Goal: Task Accomplishment & Management: Use online tool/utility

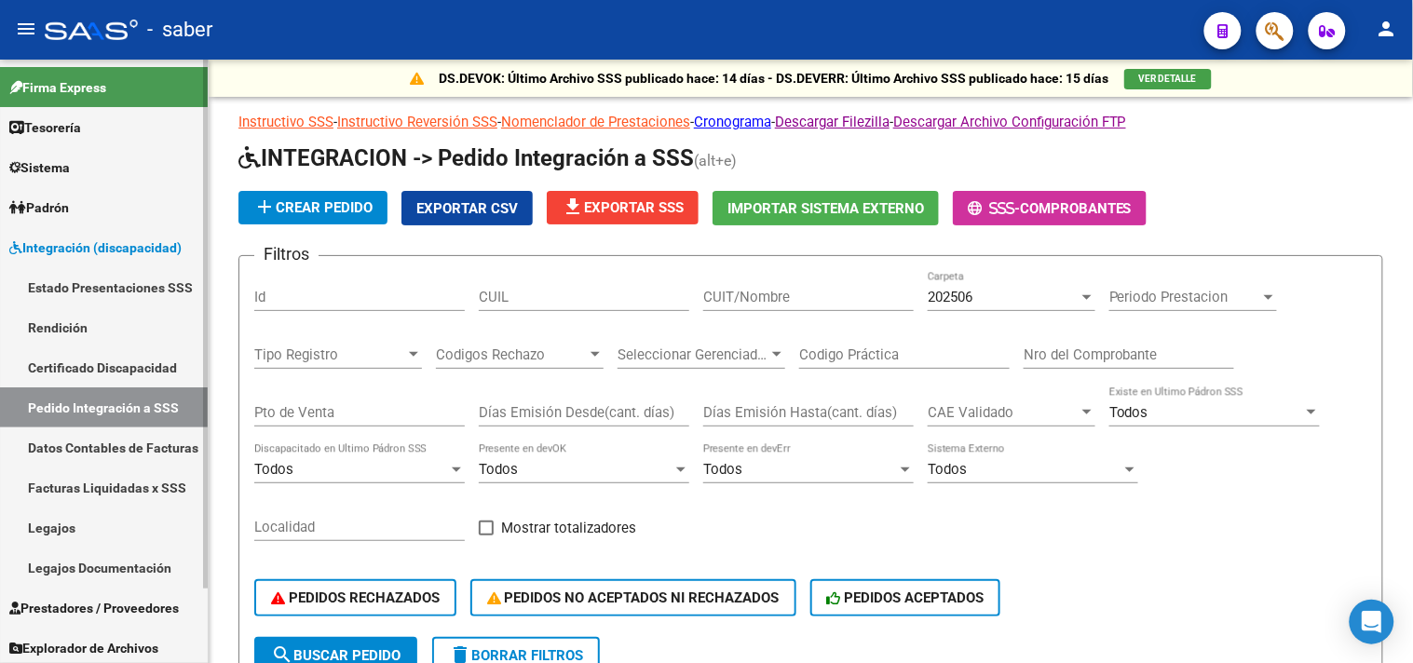
scroll to position [84, 0]
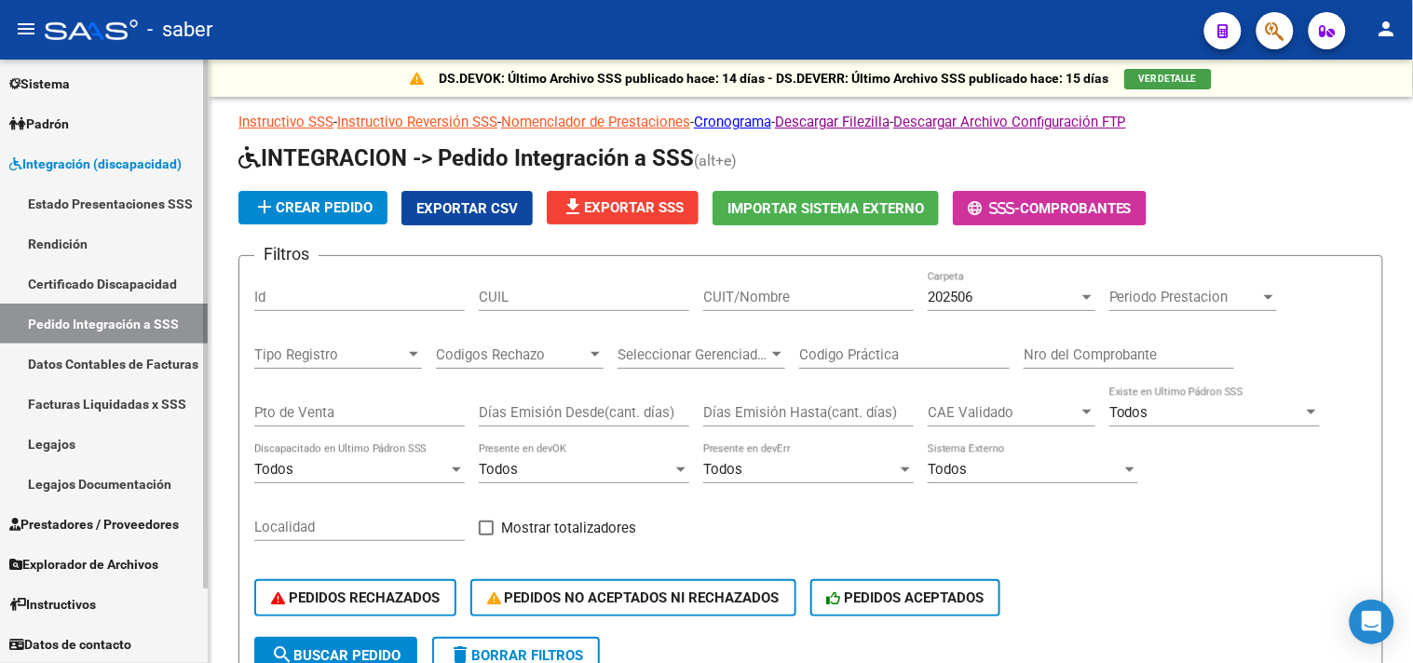
click at [89, 509] on link "Prestadores / Proveedores" at bounding box center [104, 524] width 208 height 40
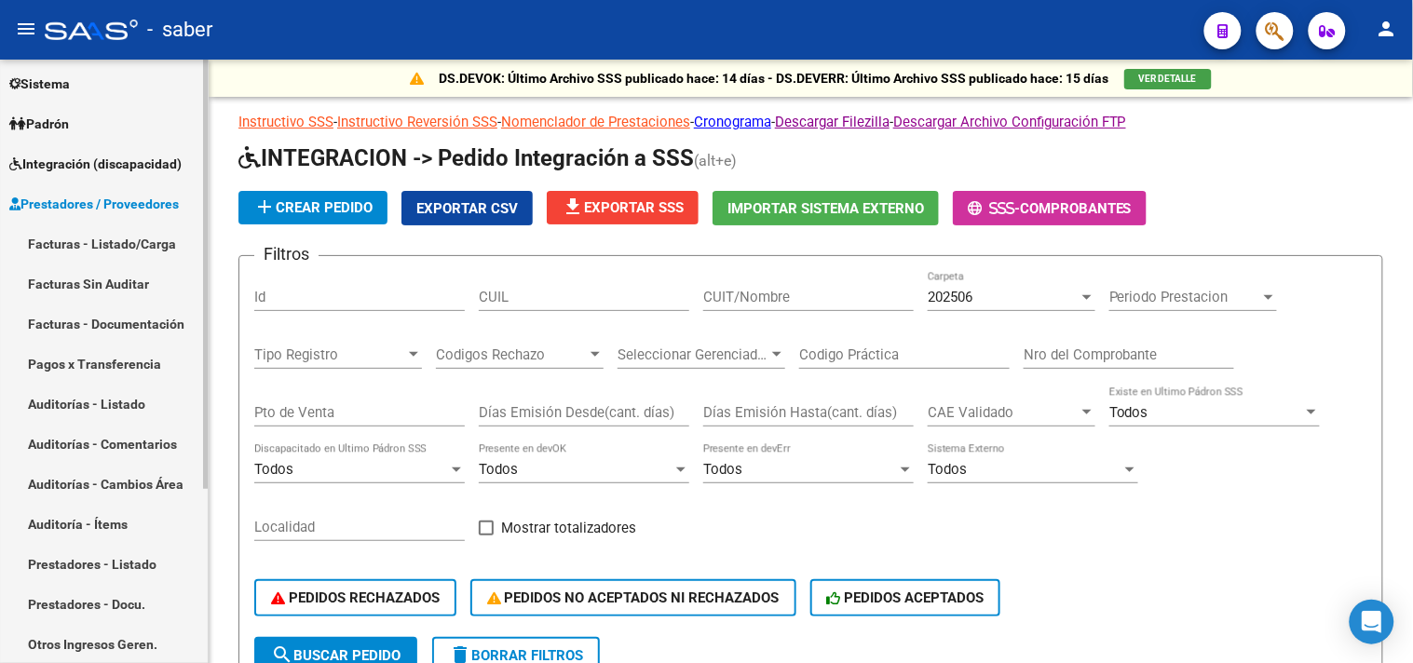
scroll to position [187, 0]
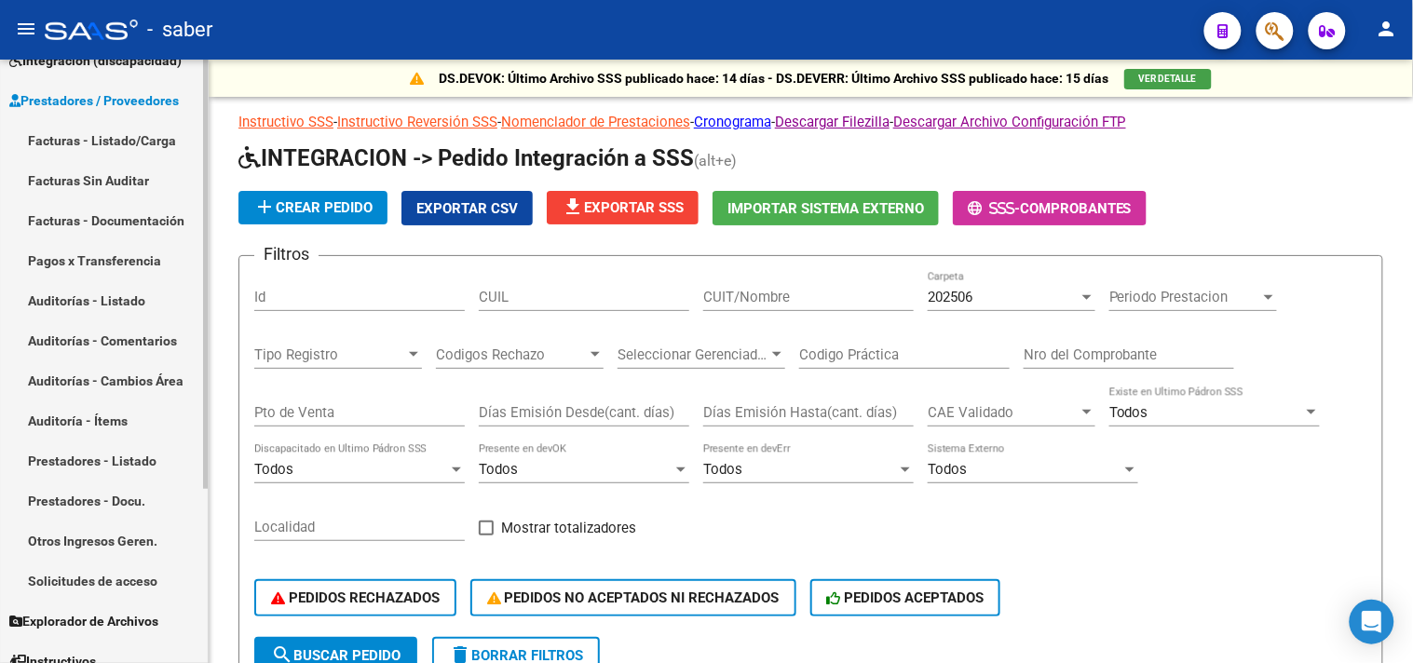
click at [96, 582] on link "Solicitudes de acceso" at bounding box center [104, 581] width 208 height 40
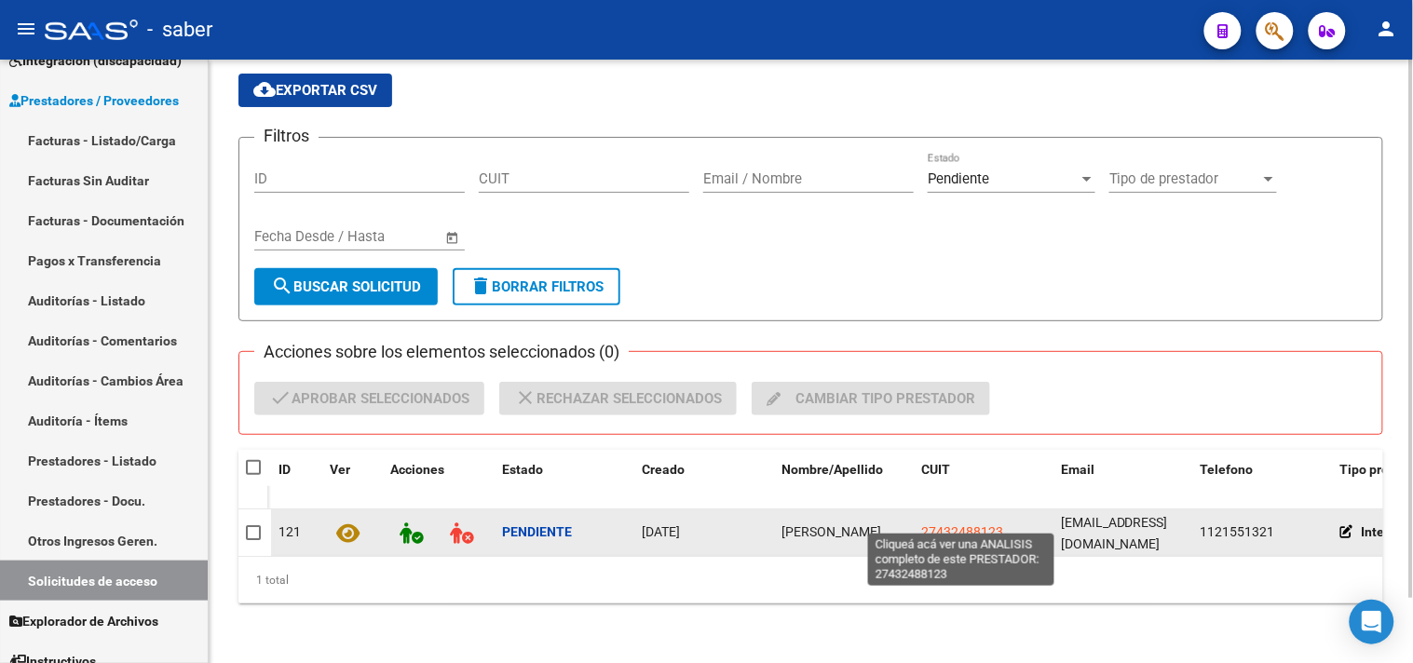
click at [936, 526] on span "27432488123" at bounding box center [962, 532] width 82 height 15
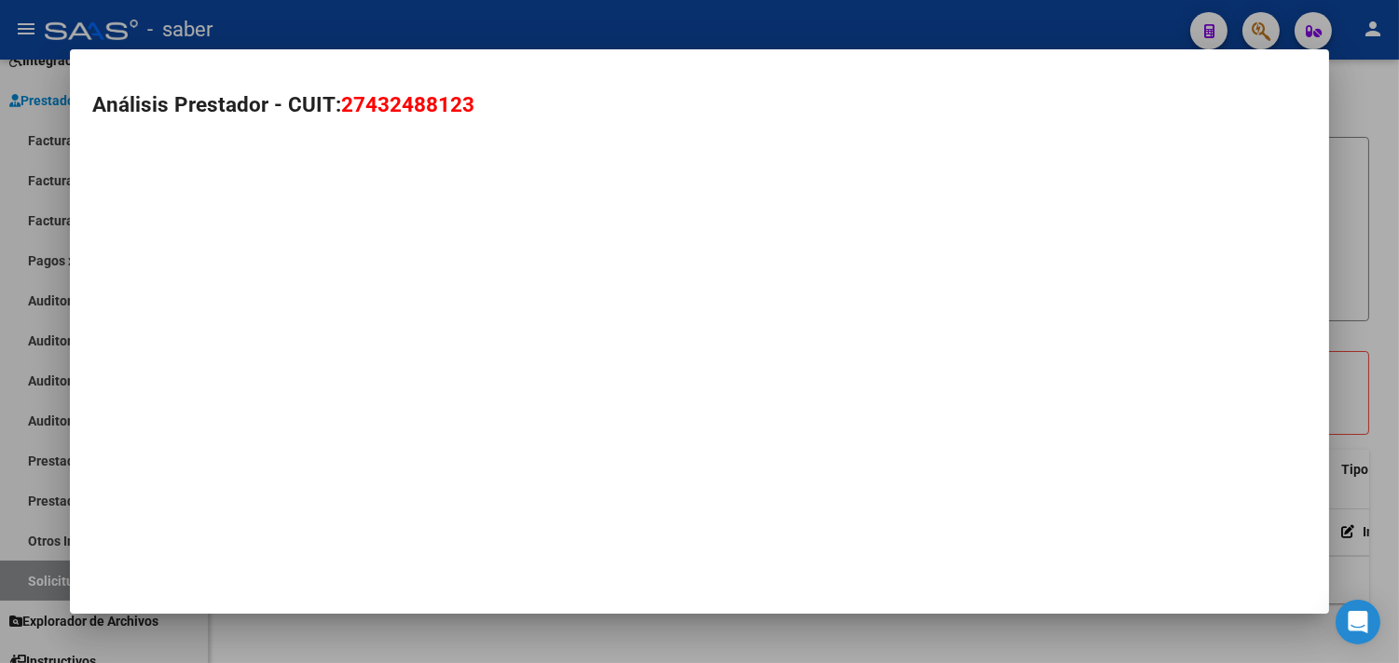
click at [1386, 248] on div at bounding box center [699, 331] width 1399 height 663
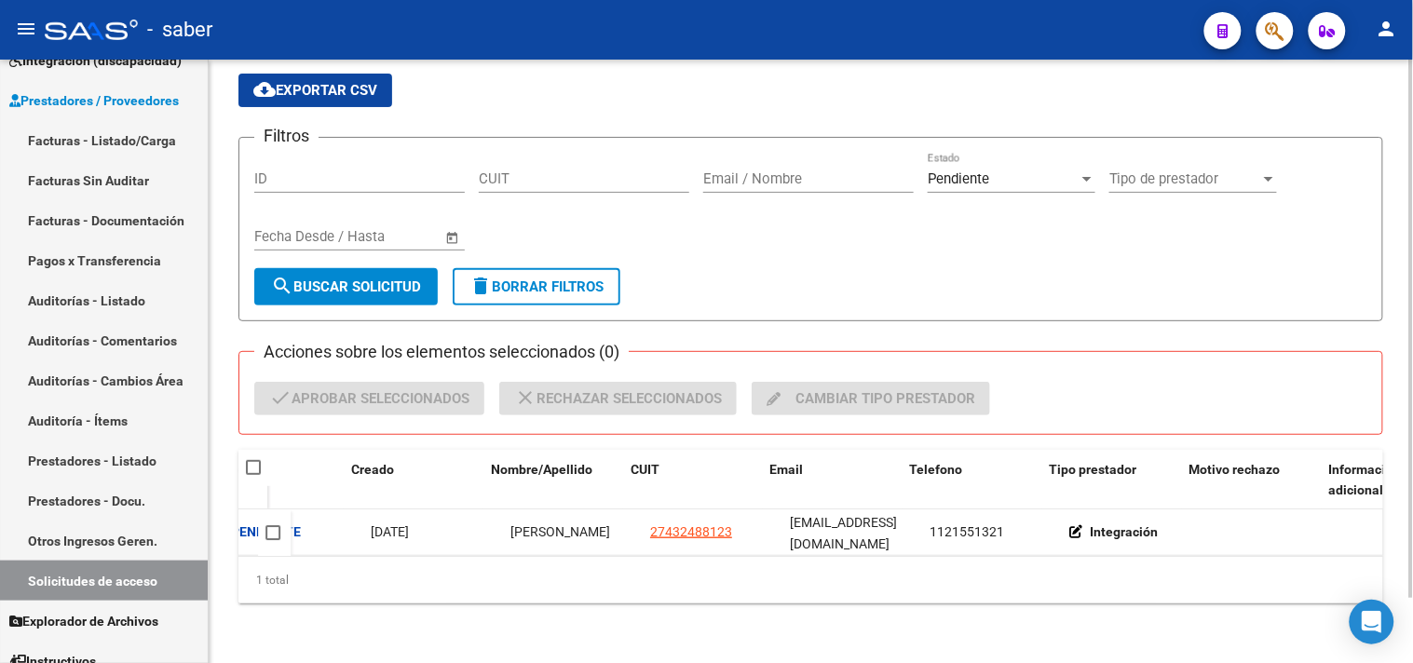
scroll to position [0, 291]
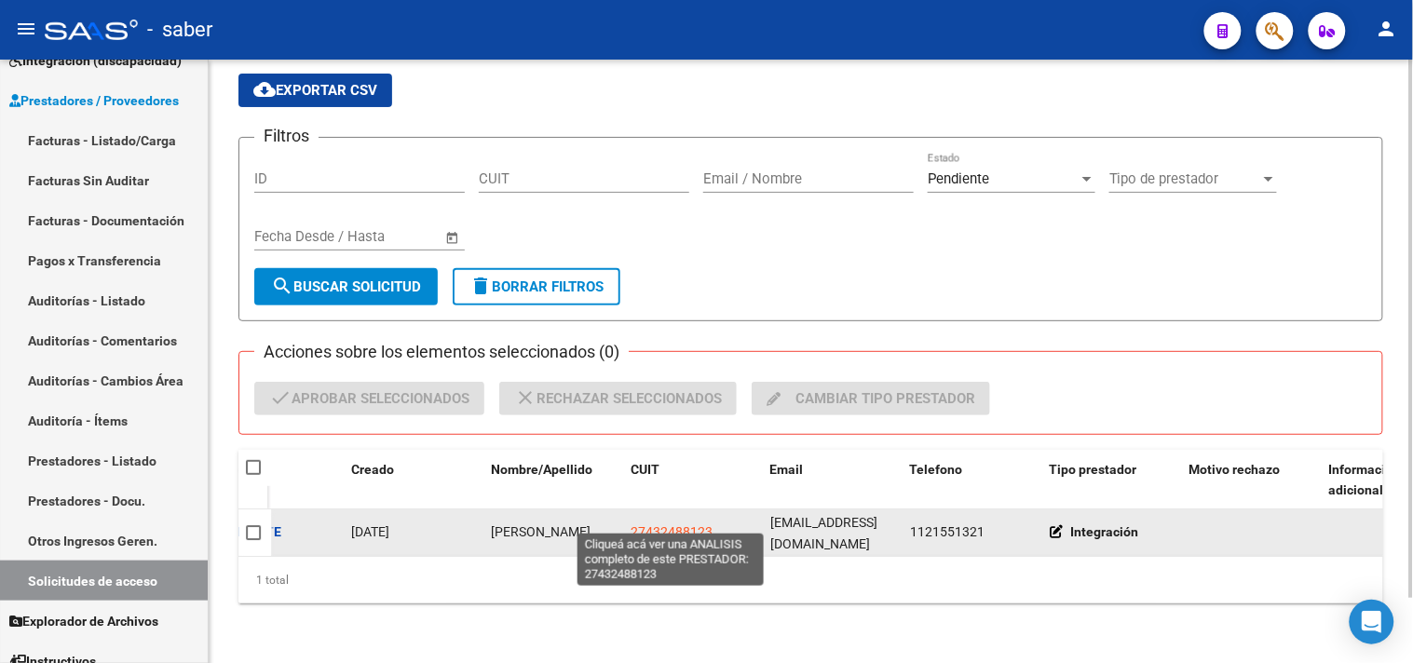
click at [664, 525] on span "27432488123" at bounding box center [672, 532] width 82 height 15
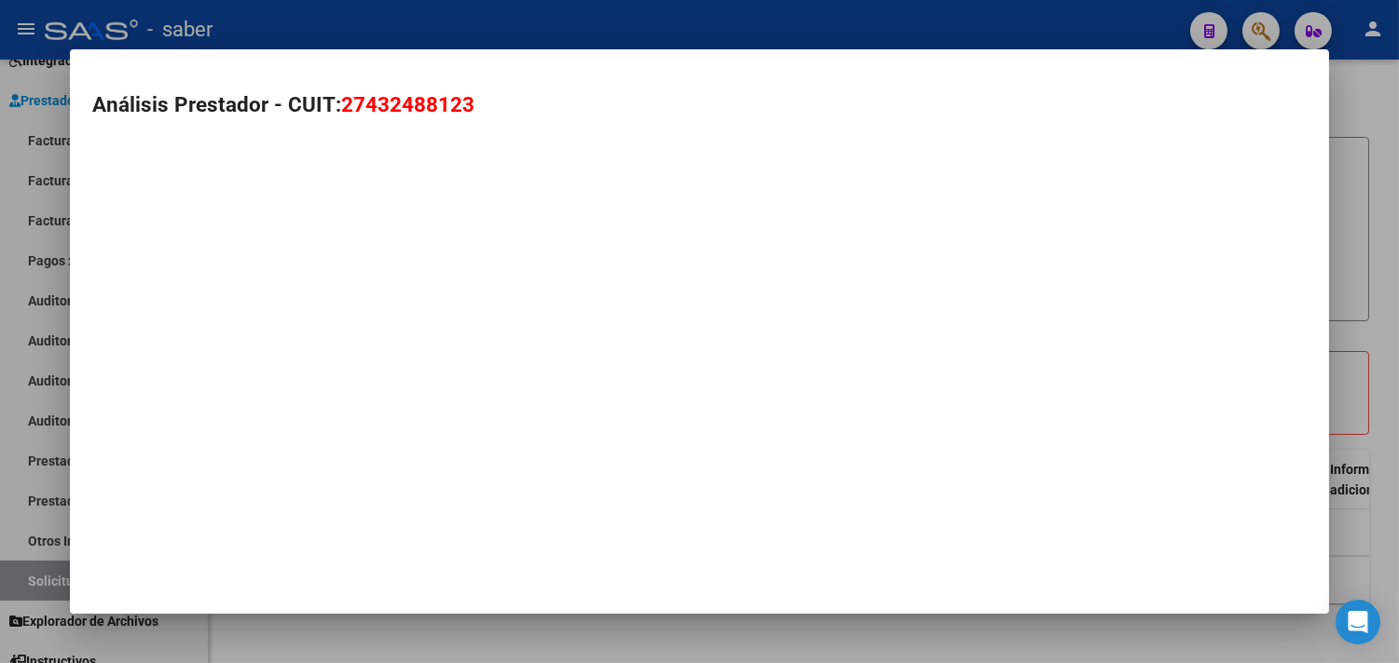
click at [345, 102] on span "27432488123" at bounding box center [407, 104] width 133 height 24
copy span "27432488123"
click at [1379, 114] on div at bounding box center [699, 331] width 1399 height 663
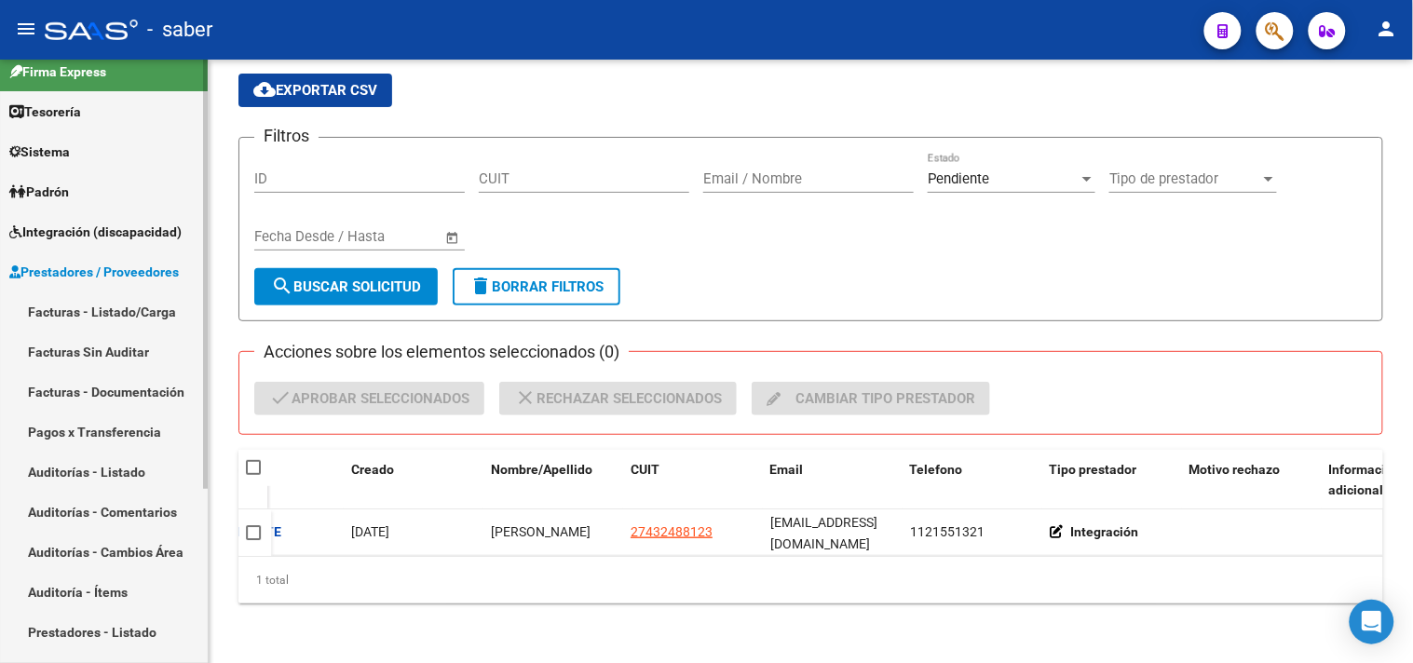
scroll to position [0, 0]
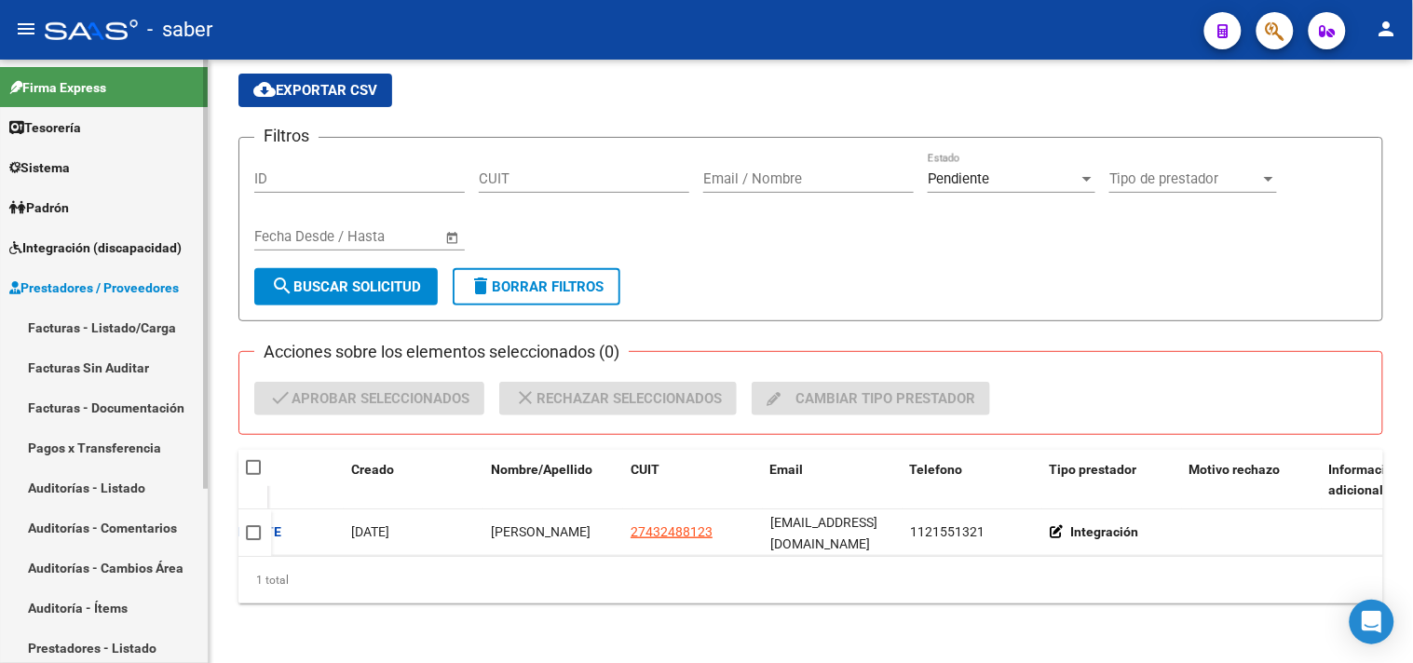
click at [108, 333] on link "Facturas - Listado/Carga" at bounding box center [104, 327] width 208 height 40
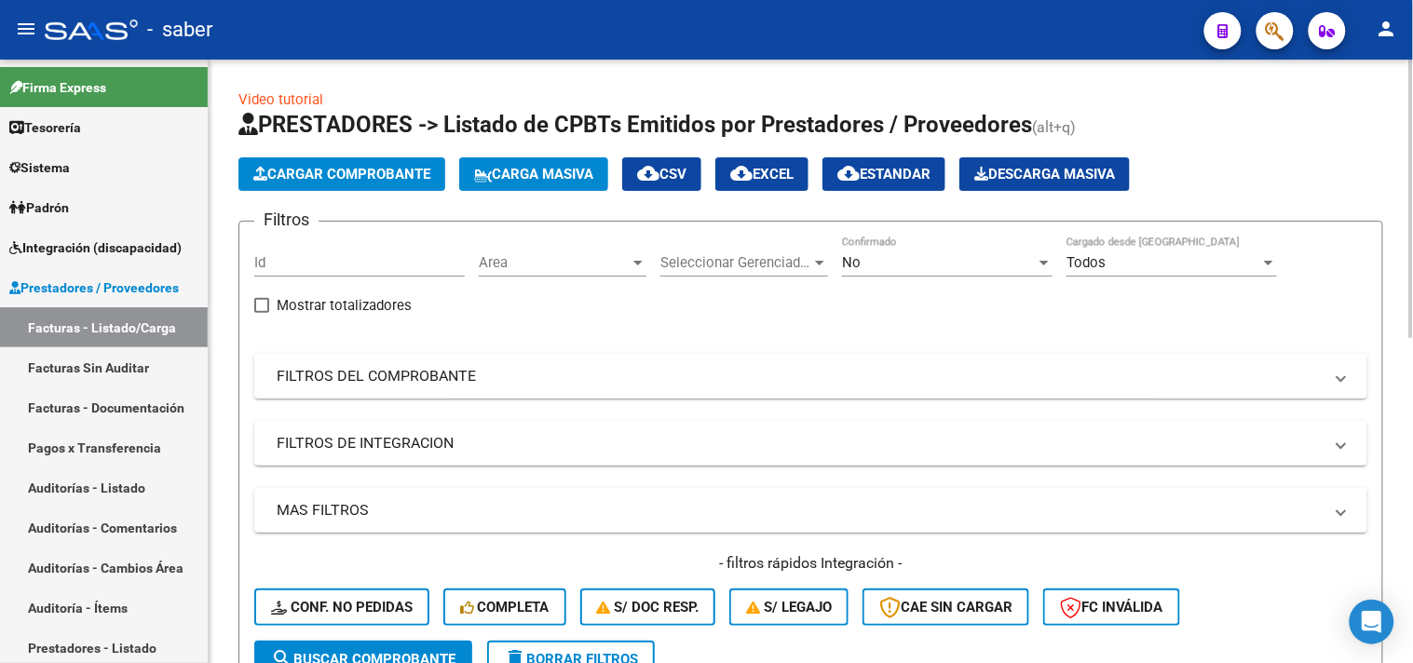
click at [564, 389] on mat-expansion-panel-header "FILTROS DEL COMPROBANTE" at bounding box center [810, 376] width 1113 height 45
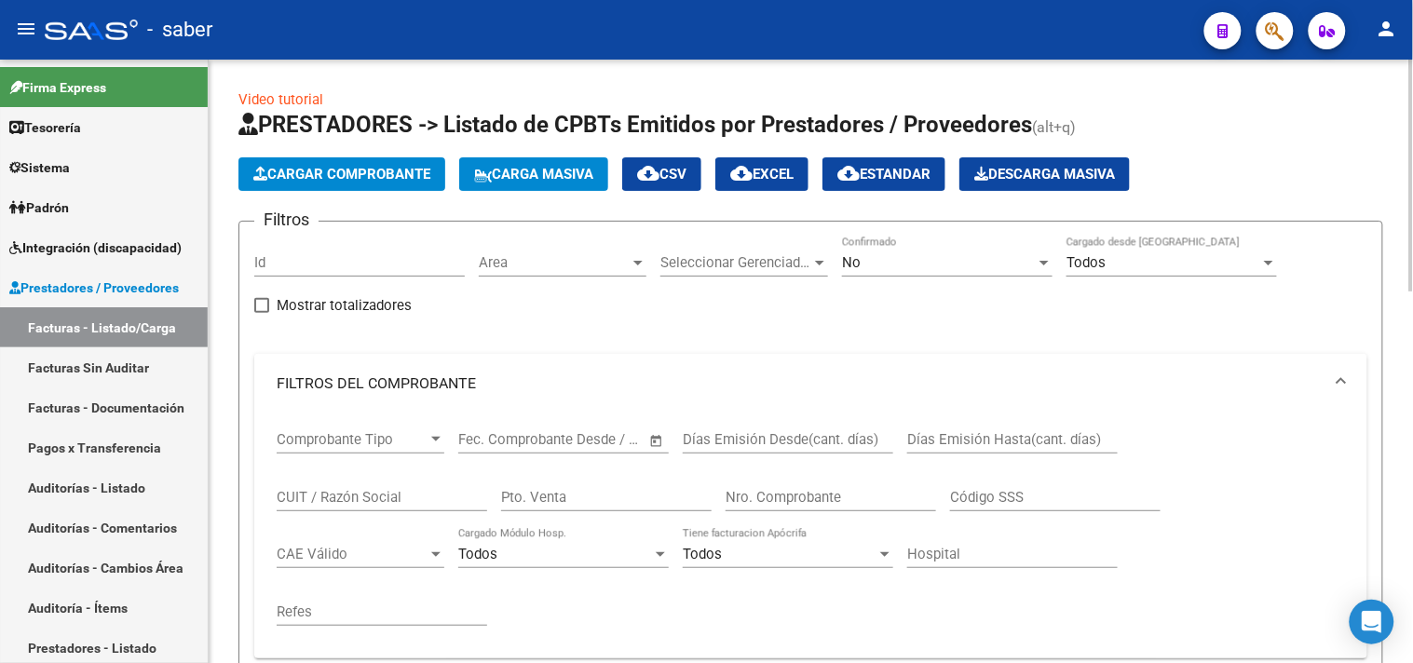
click at [361, 495] on input "CUIT / Razón Social" at bounding box center [382, 497] width 211 height 17
paste input "27432488123"
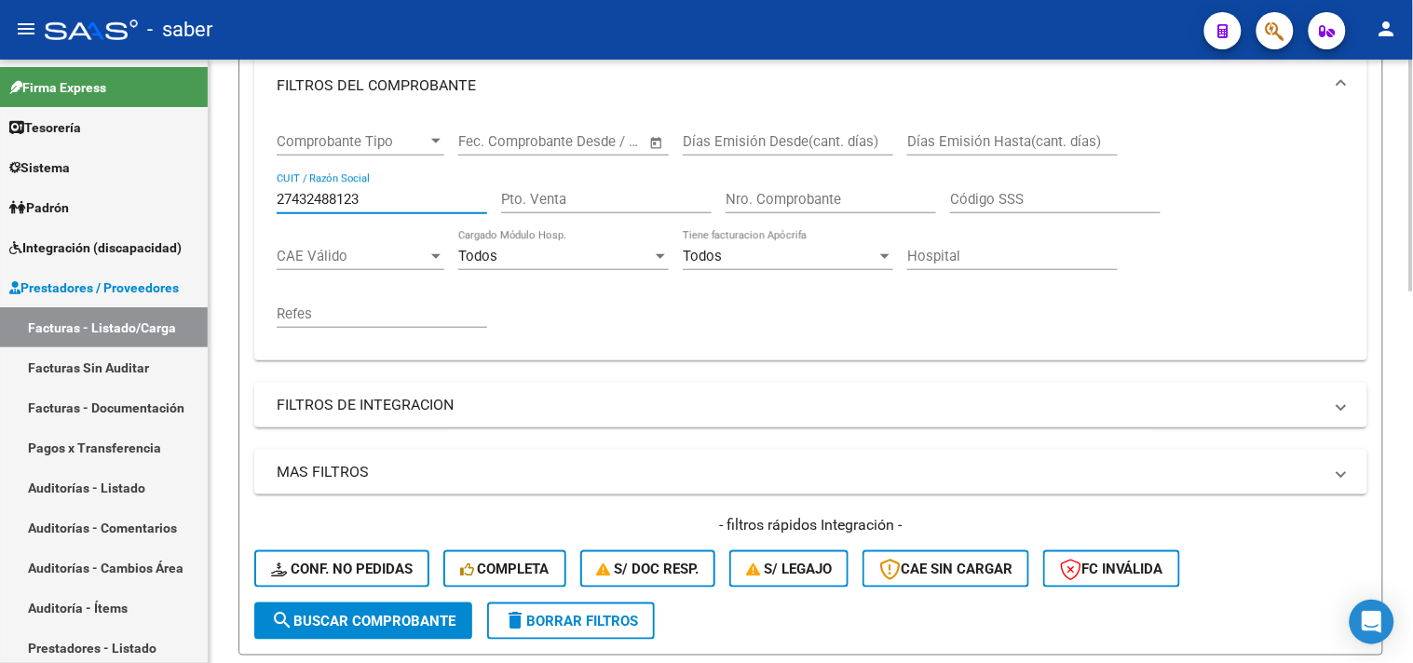
scroll to position [414, 0]
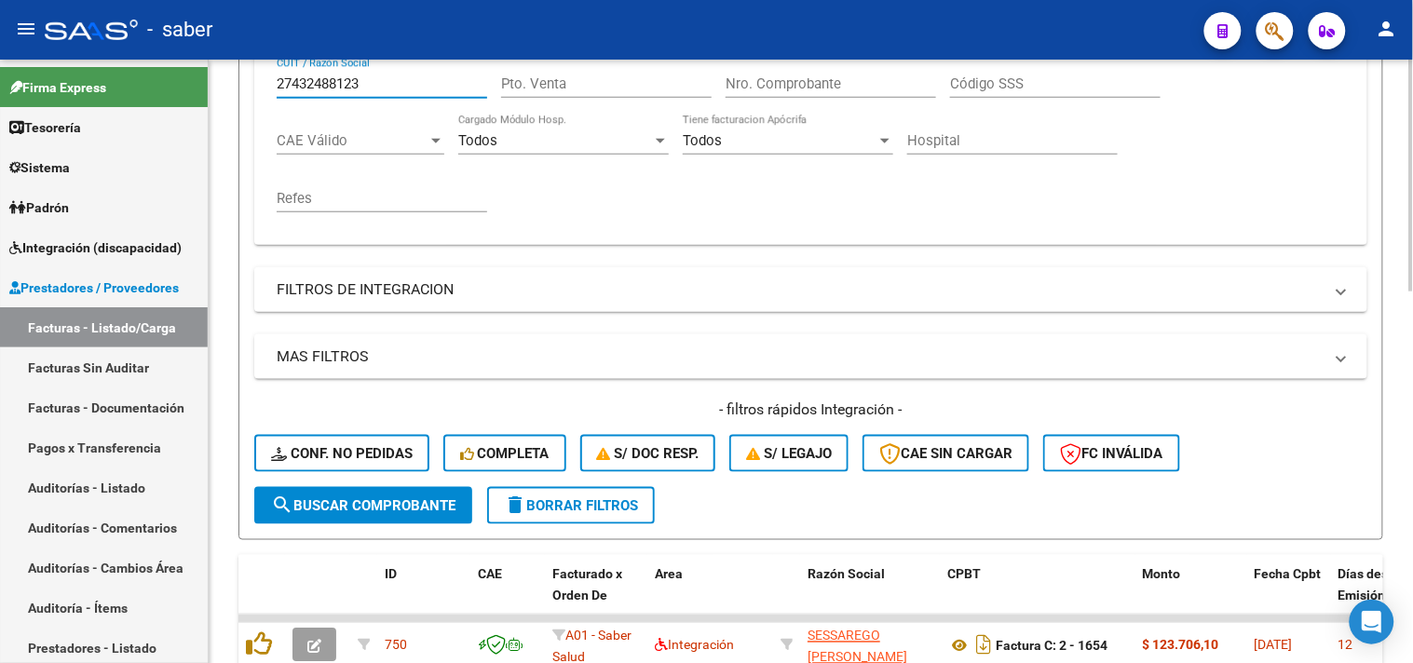
type input "27432488123"
click at [375, 498] on span "search Buscar Comprobante" at bounding box center [363, 506] width 184 height 17
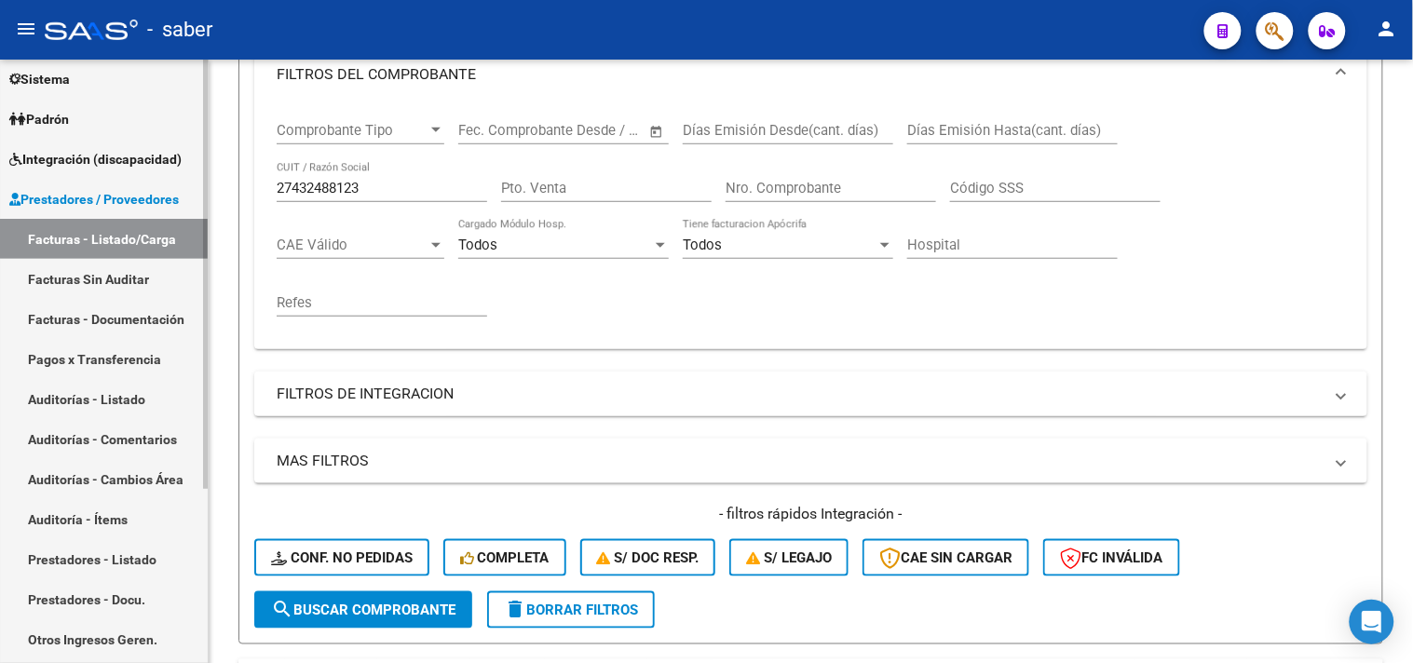
scroll to position [244, 0]
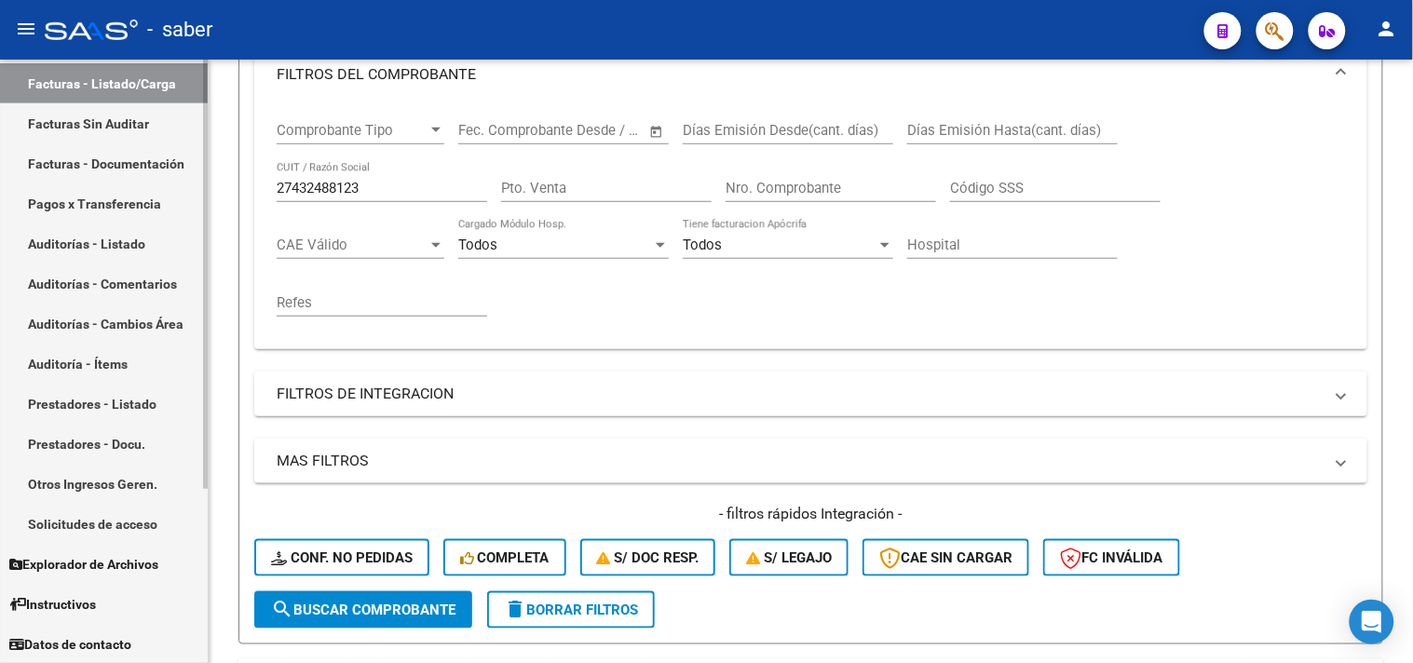
click at [107, 524] on link "Solicitudes de acceso" at bounding box center [104, 524] width 208 height 40
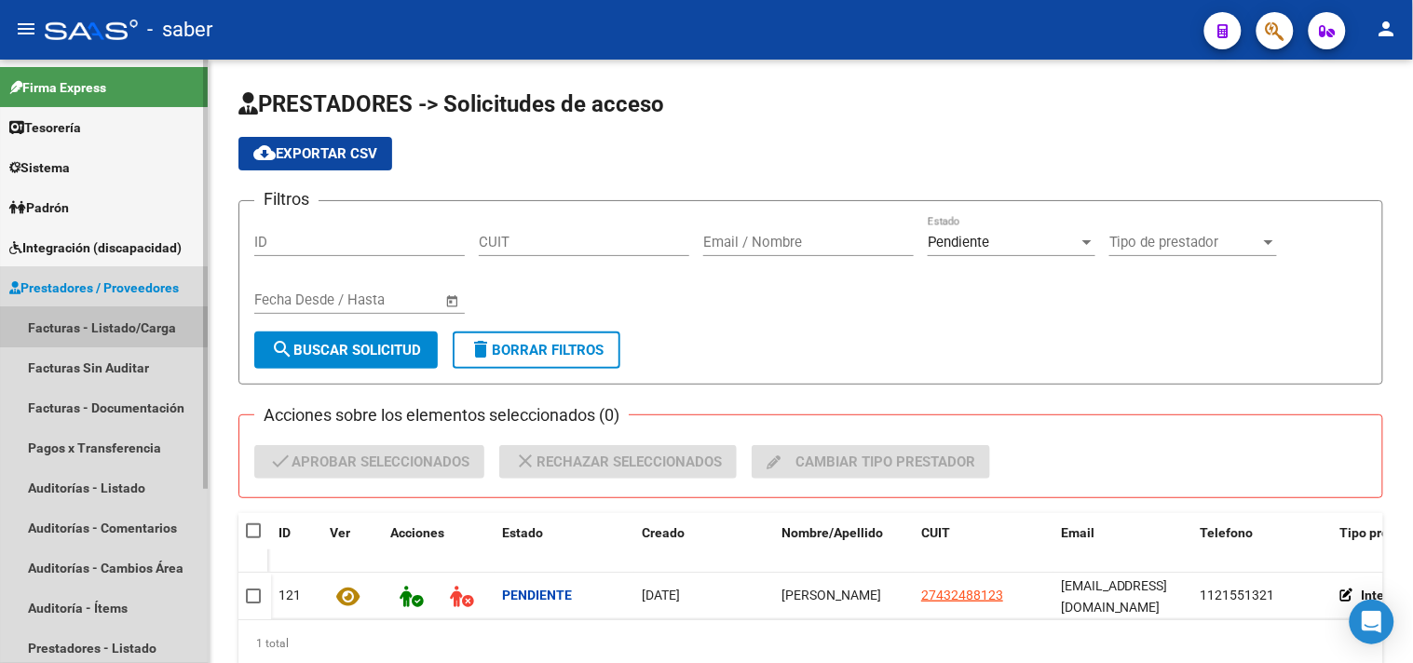
click at [101, 315] on link "Facturas - Listado/Carga" at bounding box center [104, 327] width 208 height 40
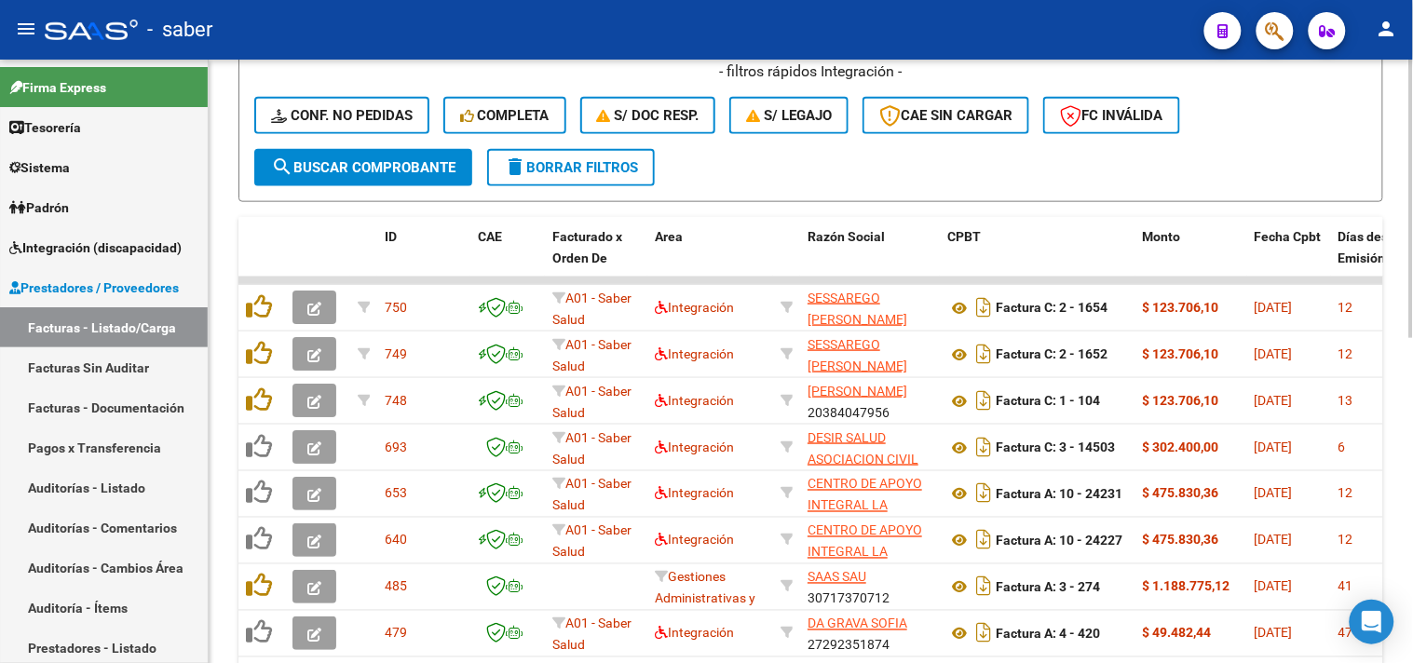
scroll to position [525, 0]
